Goal: Go to known website: Access a specific website the user already knows

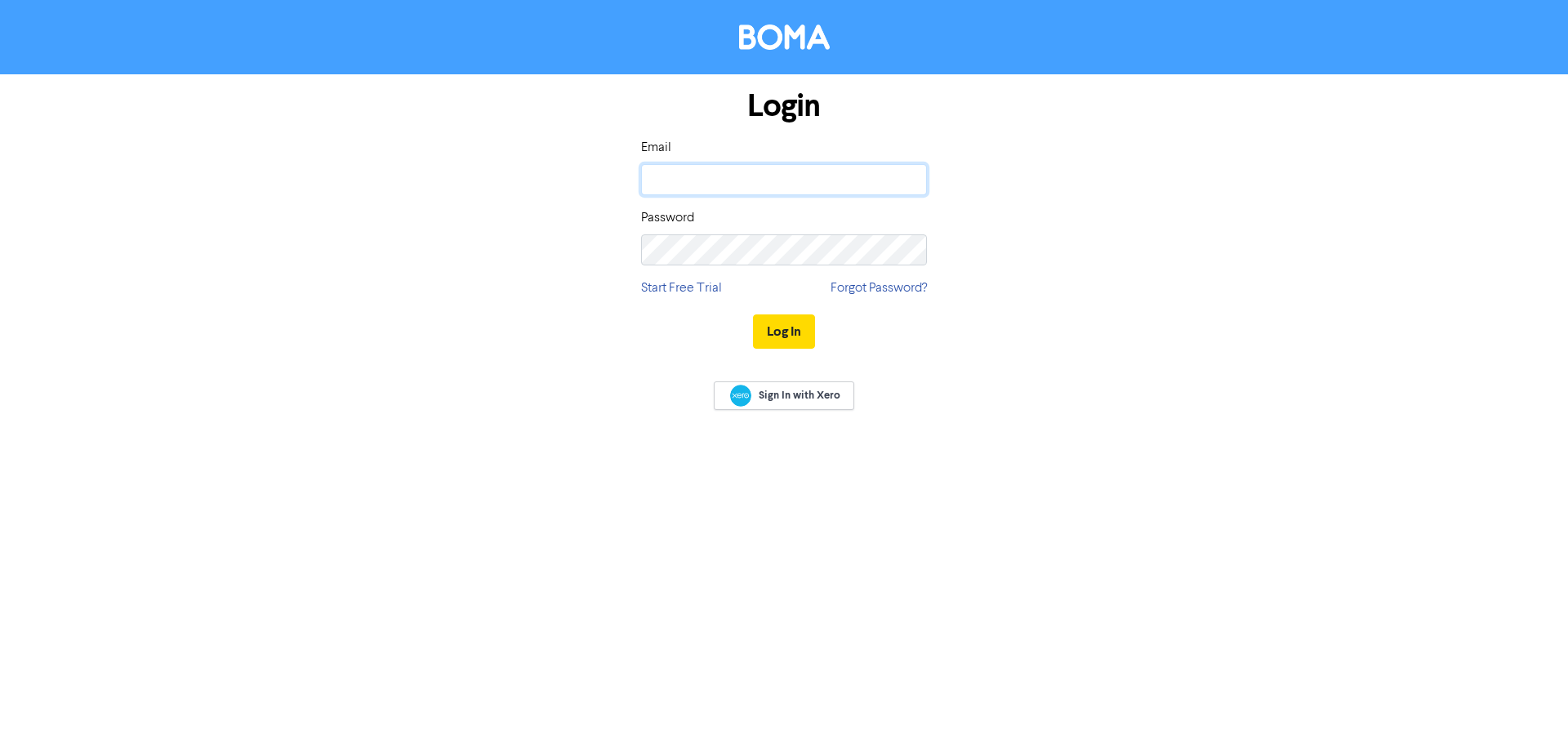
click at [694, 183] on input "email" at bounding box center [784, 179] width 286 height 31
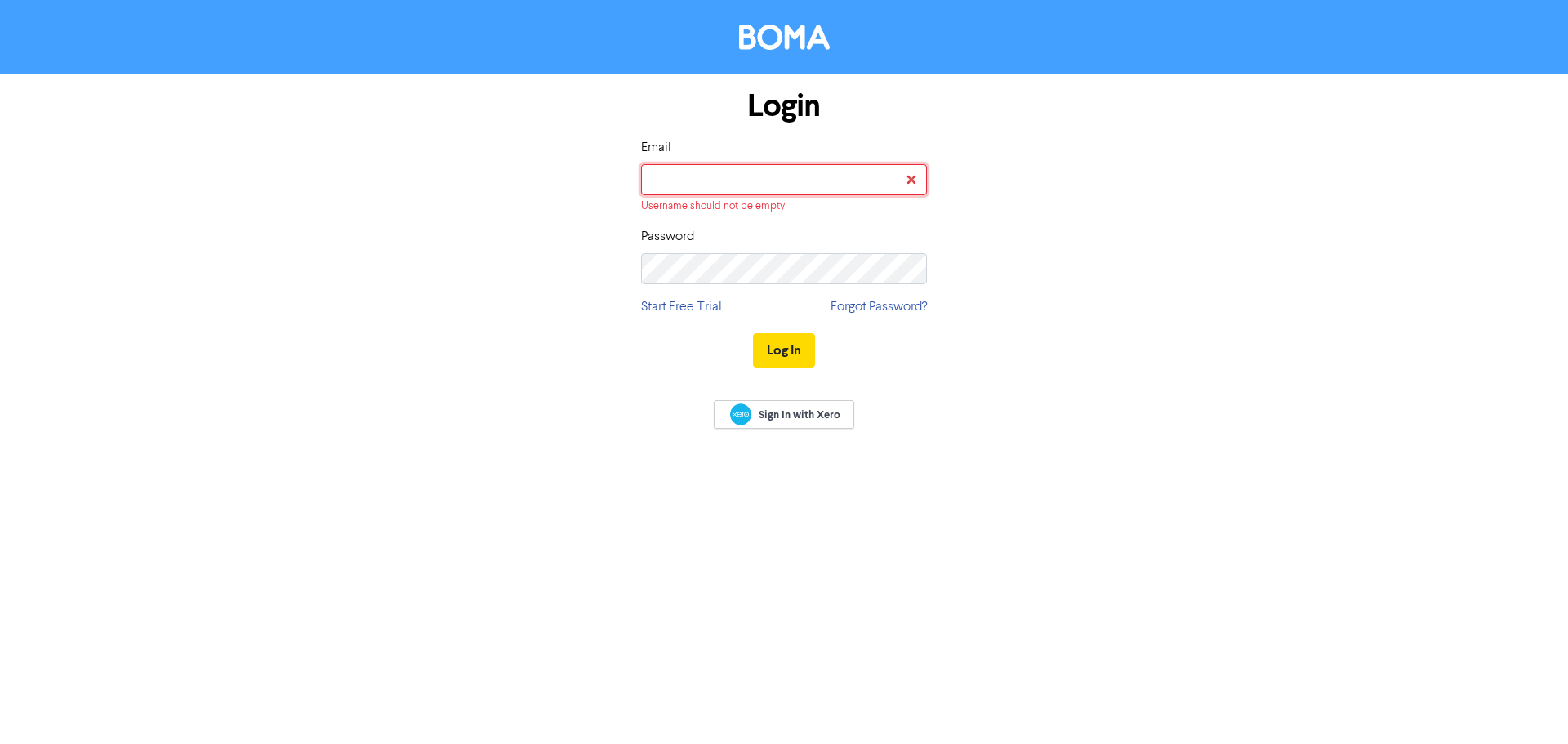
type input "[EMAIL_ADDRESS][DOMAIN_NAME]"
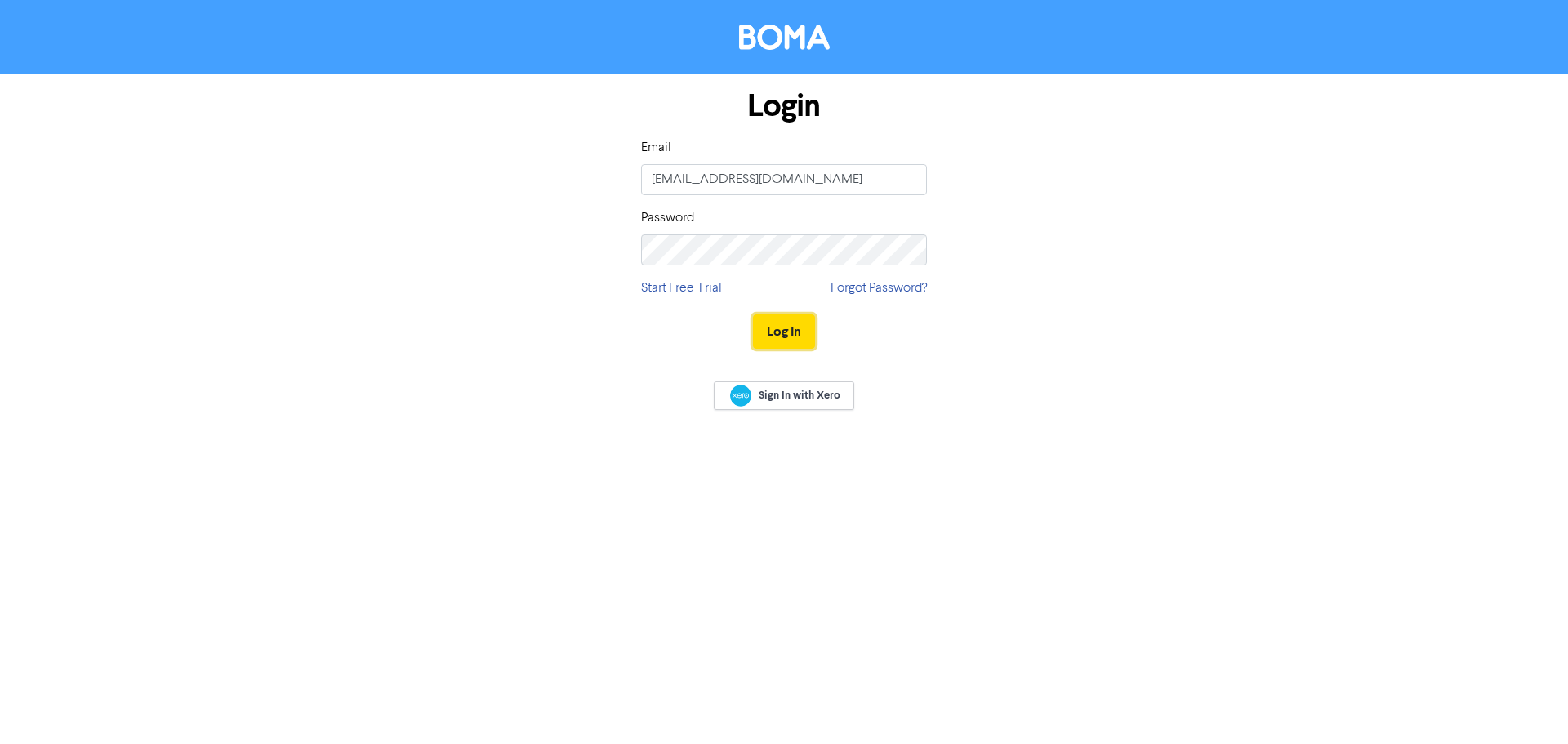
click at [788, 329] on button "Log In" at bounding box center [784, 331] width 62 height 35
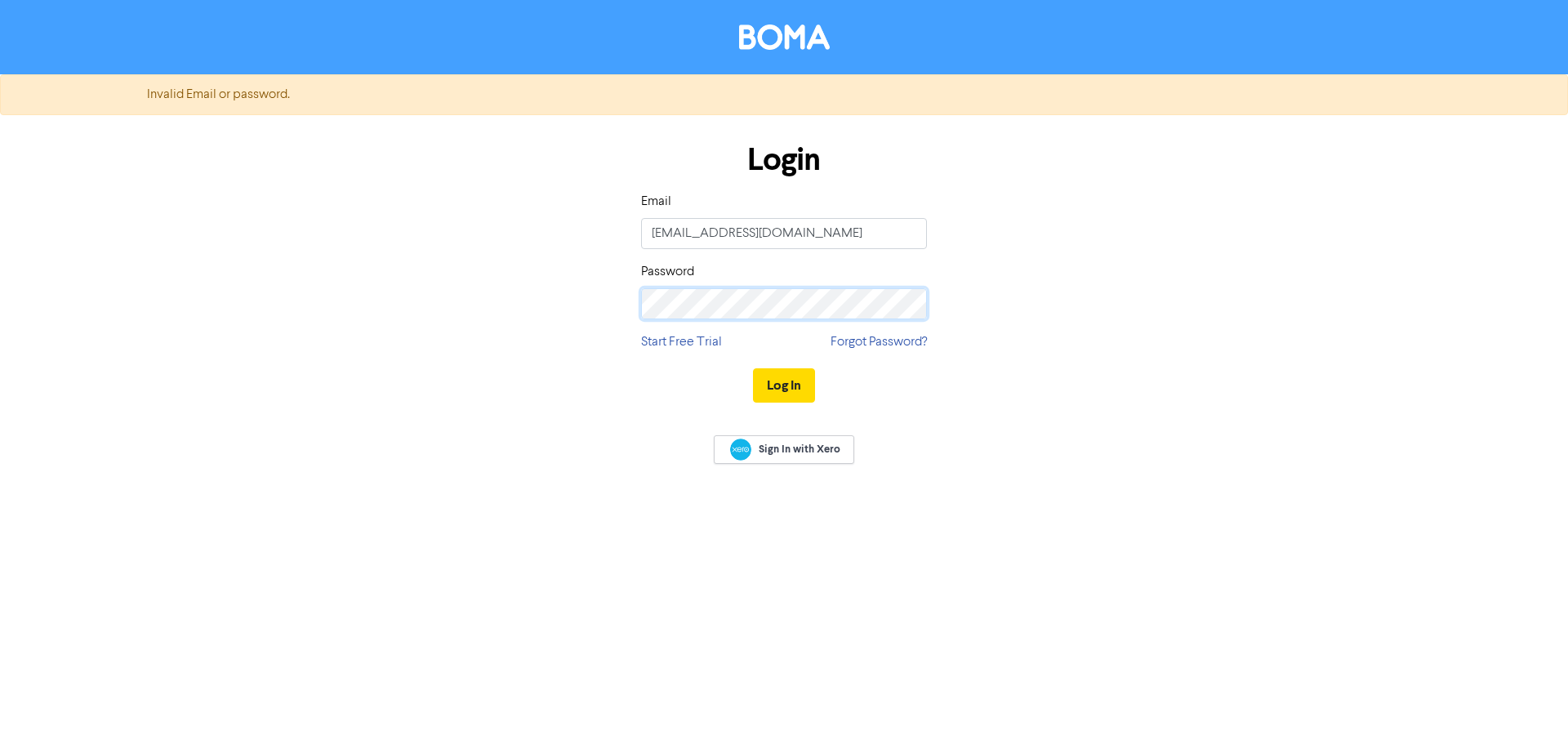
click at [753, 368] on button "Log In" at bounding box center [784, 385] width 62 height 35
click at [761, 218] on input "[EMAIL_ADDRESS][DOMAIN_NAME]" at bounding box center [784, 234] width 286 height 31
click at [777, 438] on link "Sign In with Xero" at bounding box center [784, 449] width 140 height 29
